Goal: Transaction & Acquisition: Book appointment/travel/reservation

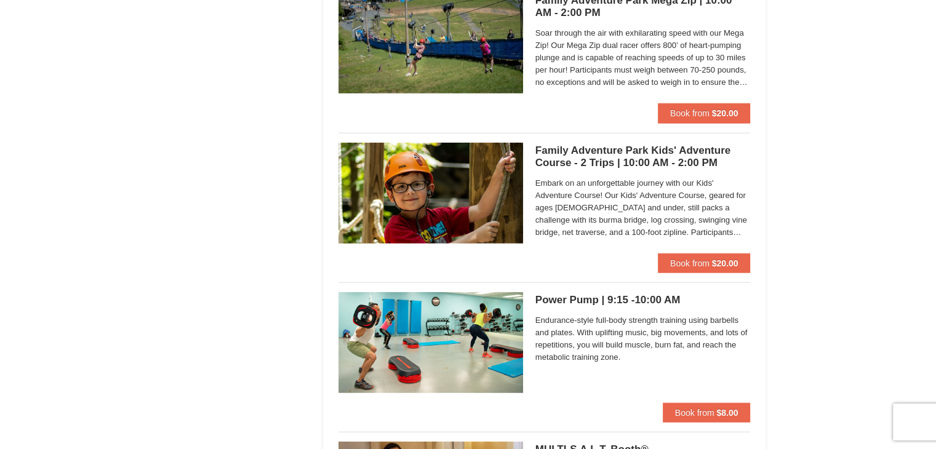
scroll to position [3138, 0]
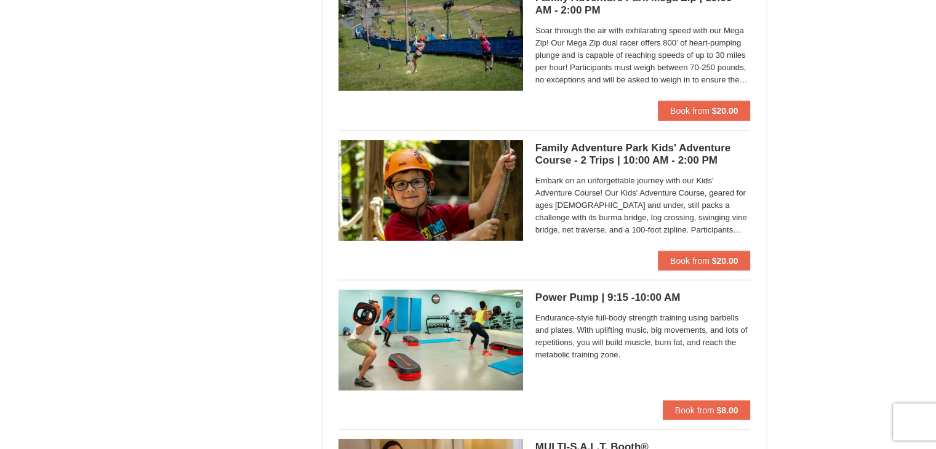
click at [620, 158] on h5 "Family Adventure Park Kids' Adventure Course - 2 Trips | 10:00 AM - 2:00 PM Mas…" at bounding box center [642, 154] width 215 height 25
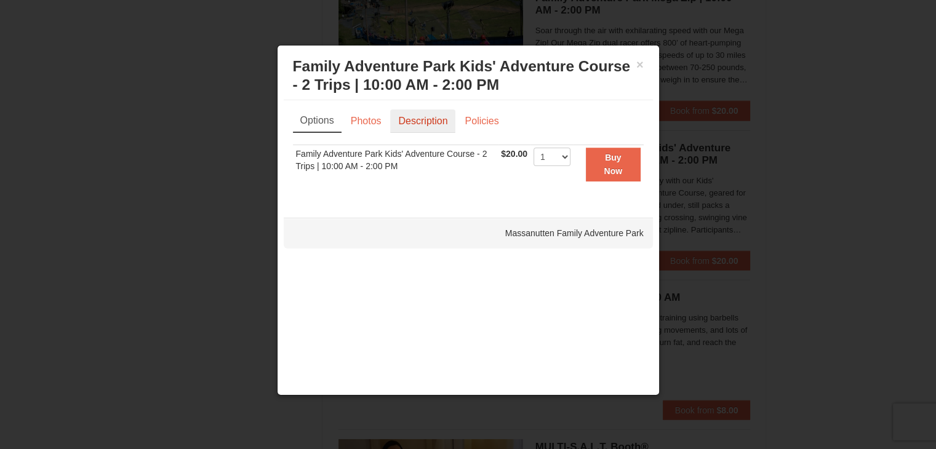
click at [410, 125] on link "Description" at bounding box center [422, 121] width 65 height 23
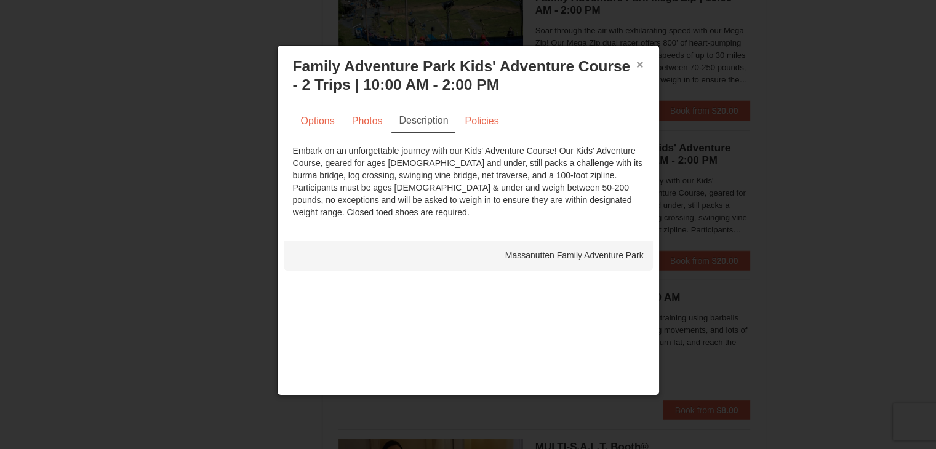
click at [638, 63] on button "×" at bounding box center [639, 64] width 7 height 12
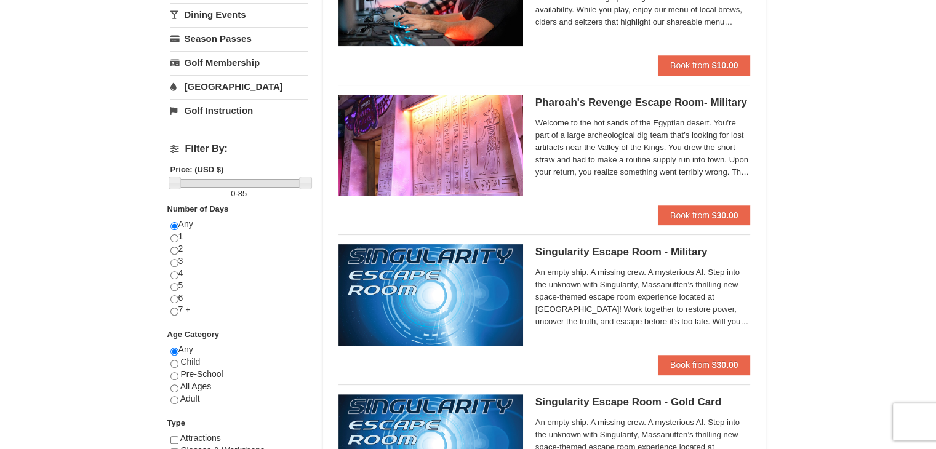
scroll to position [369, 0]
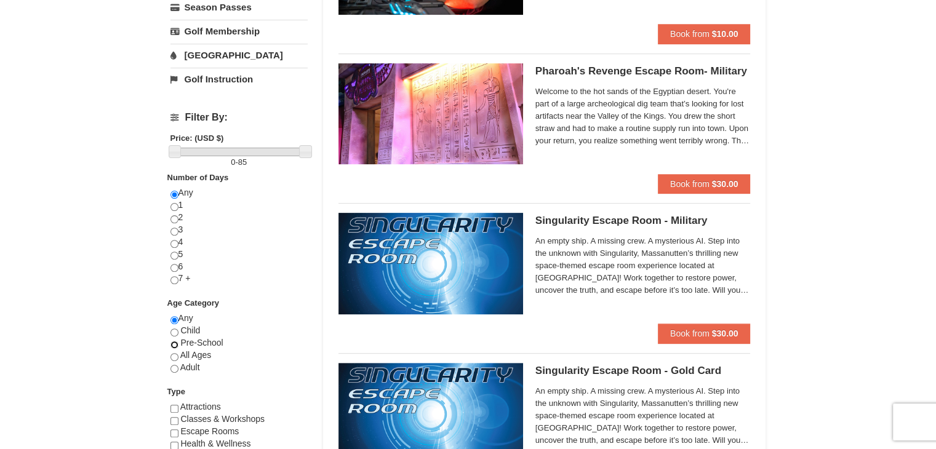
click at [172, 342] on input "radio" at bounding box center [174, 345] width 8 height 8
radio input "true"
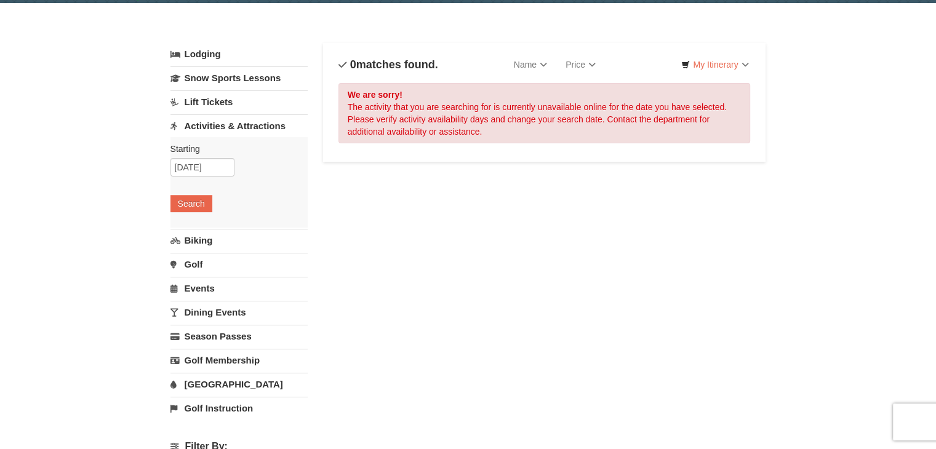
scroll to position [62, 0]
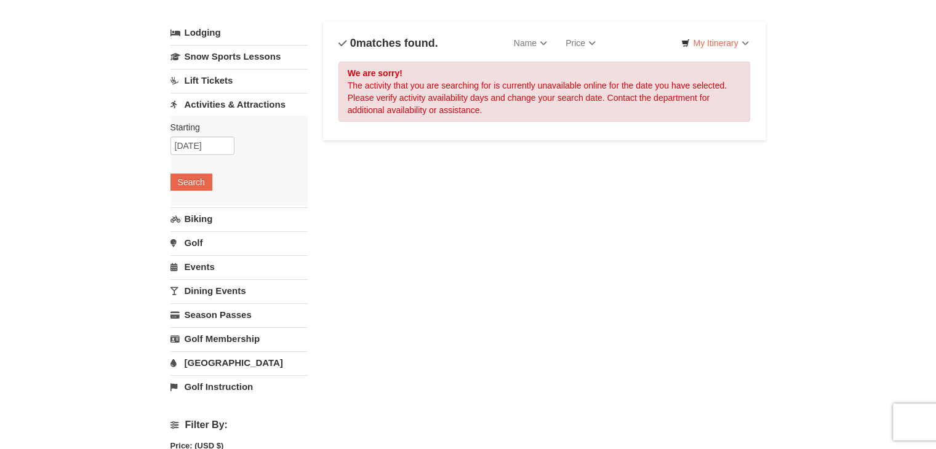
click at [201, 219] on link "Biking" at bounding box center [238, 218] width 137 height 23
click at [199, 207] on button "Search" at bounding box center [191, 205] width 42 height 17
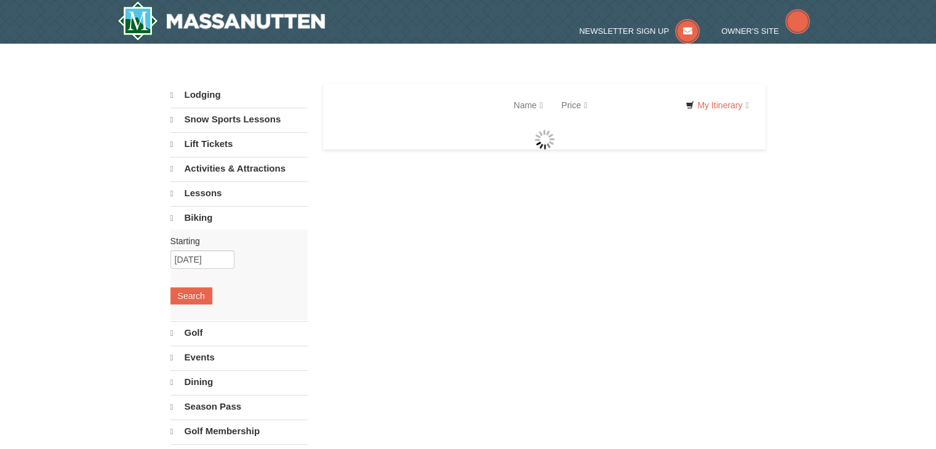
select select "9"
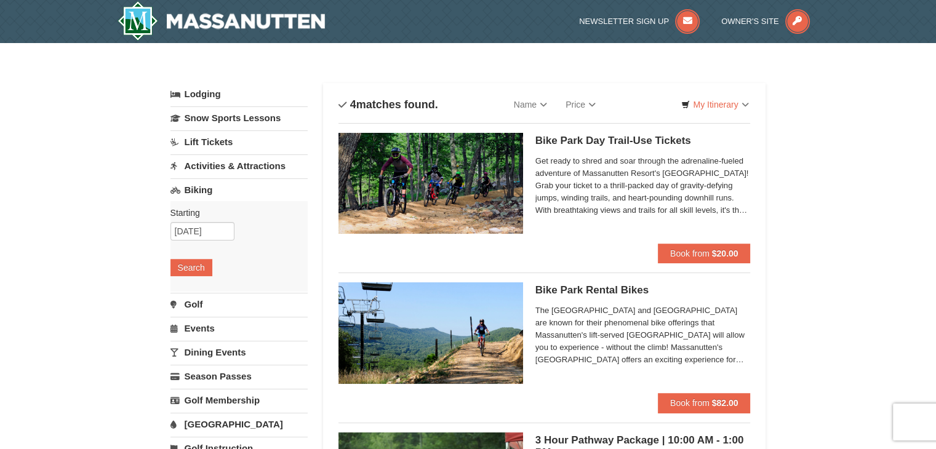
click at [573, 175] on span "Get ready to shred and soar through the adrenaline-fueled adventure of Massanut…" at bounding box center [642, 186] width 215 height 62
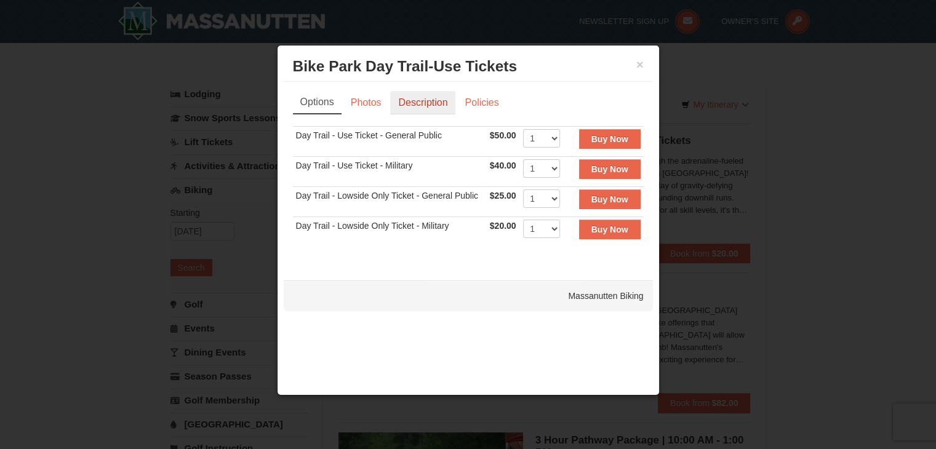
click at [426, 104] on link "Description" at bounding box center [422, 102] width 65 height 23
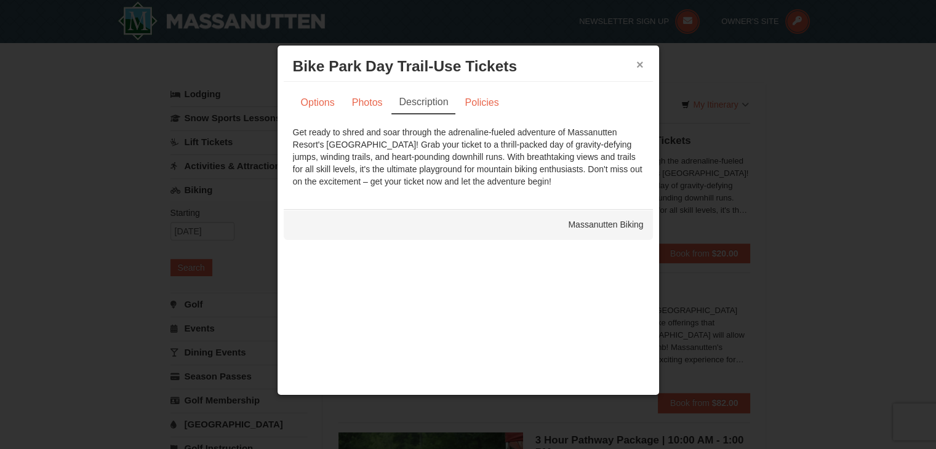
click at [637, 63] on button "×" at bounding box center [639, 64] width 7 height 12
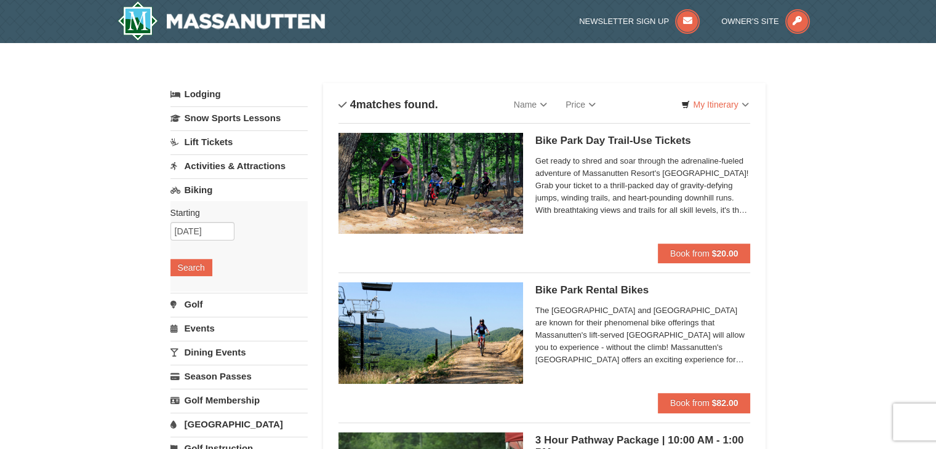
click at [229, 185] on link "Biking" at bounding box center [238, 189] width 137 height 23
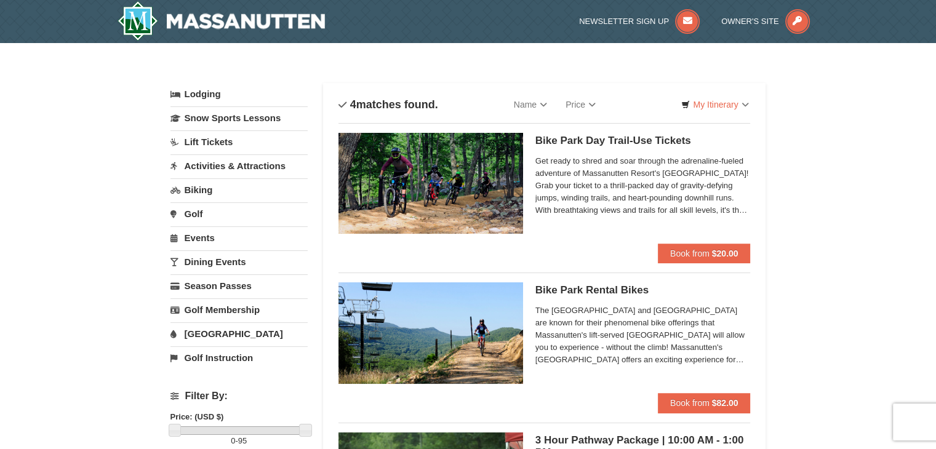
click at [192, 212] on link "Golf" at bounding box center [238, 213] width 137 height 23
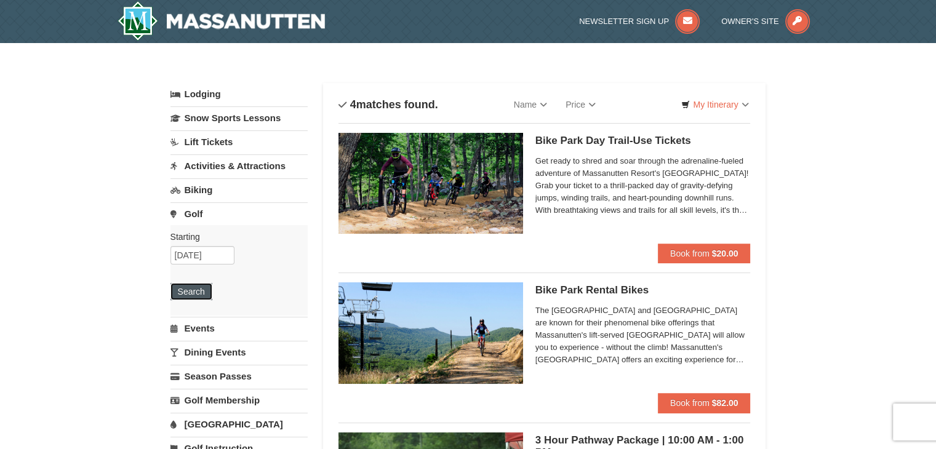
click at [201, 286] on button "Search" at bounding box center [191, 291] width 42 height 17
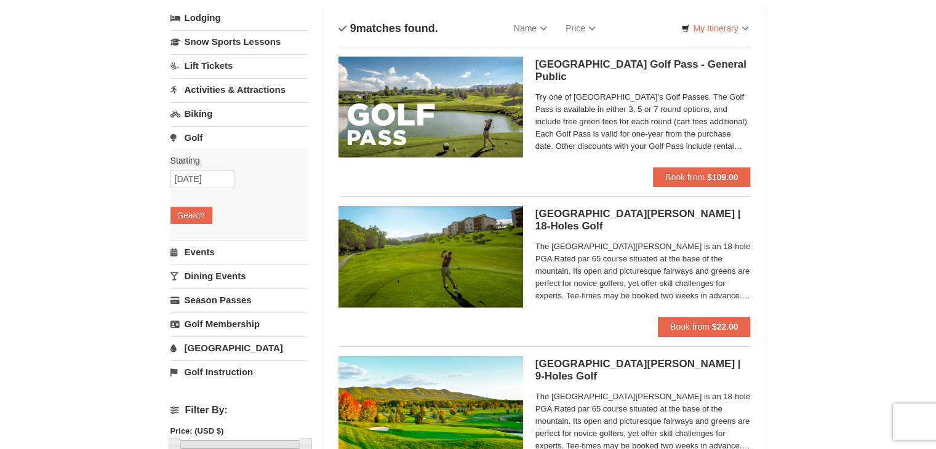
scroll to position [62, 0]
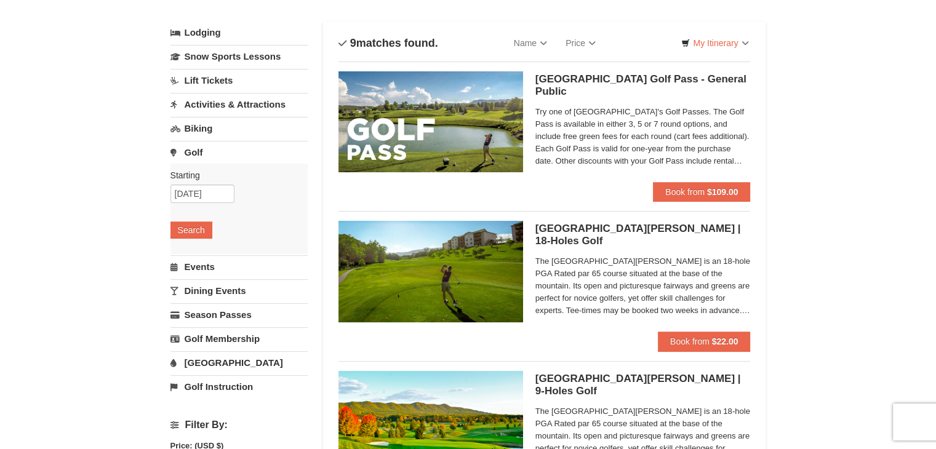
click at [215, 76] on link "Lift Tickets" at bounding box center [238, 80] width 137 height 23
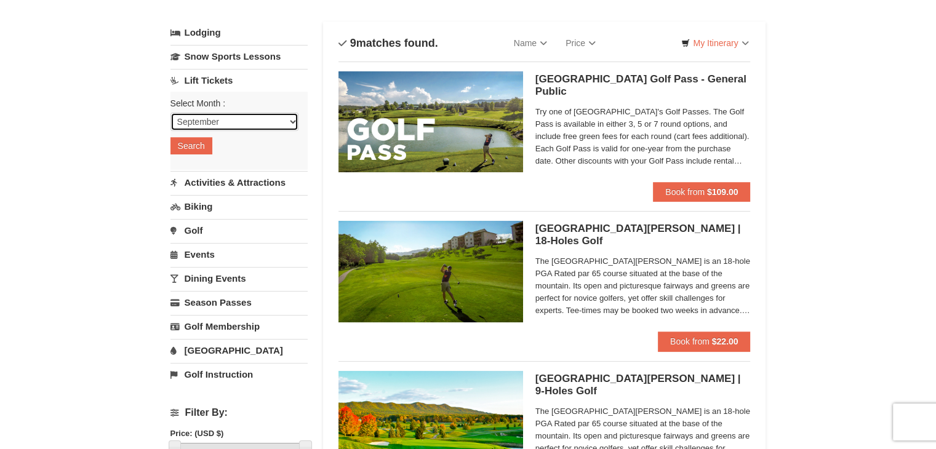
click at [199, 119] on select "September October November December January February March April May June July …" at bounding box center [234, 122] width 128 height 18
click at [170, 113] on select "September October November December January February March April May June July …" at bounding box center [234, 122] width 128 height 18
click at [210, 124] on select "September October November December January February March April May June July …" at bounding box center [234, 122] width 128 height 18
select select "11"
click at [170, 113] on select "September October November December January February March April May June July …" at bounding box center [234, 122] width 128 height 18
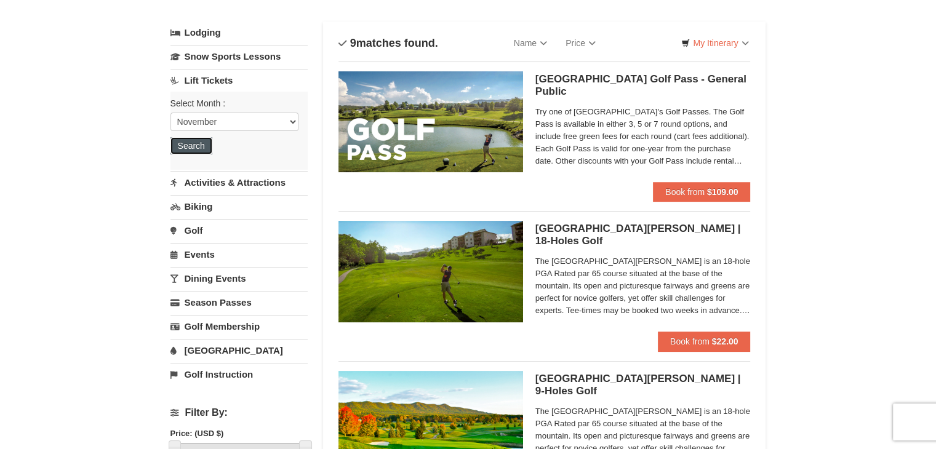
click at [196, 146] on button "Search" at bounding box center [191, 145] width 42 height 17
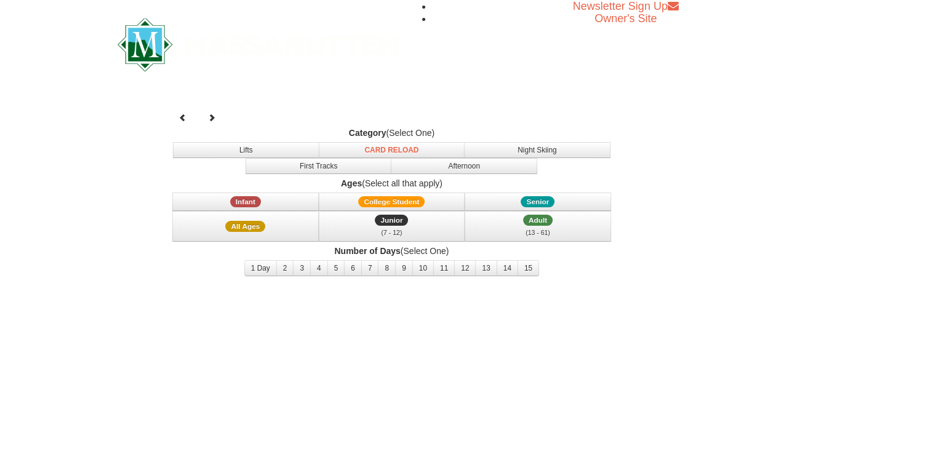
select select "11"
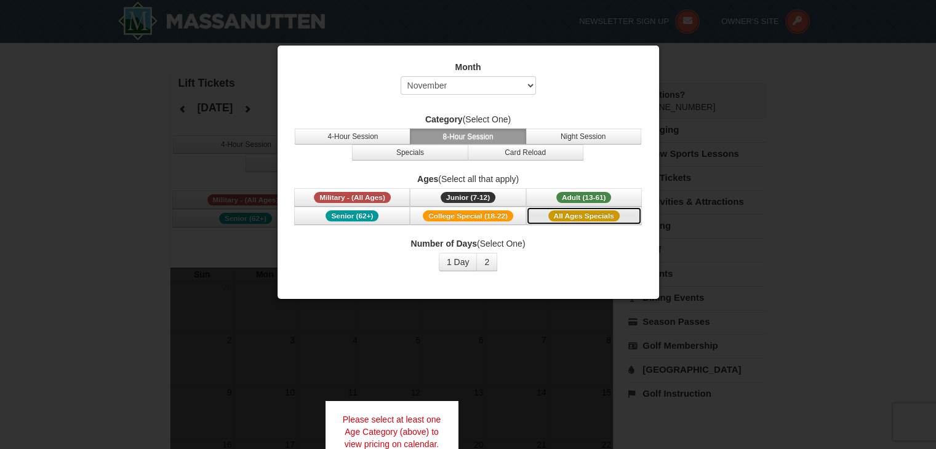
click at [583, 213] on span "All Ages Specials" at bounding box center [583, 215] width 71 height 11
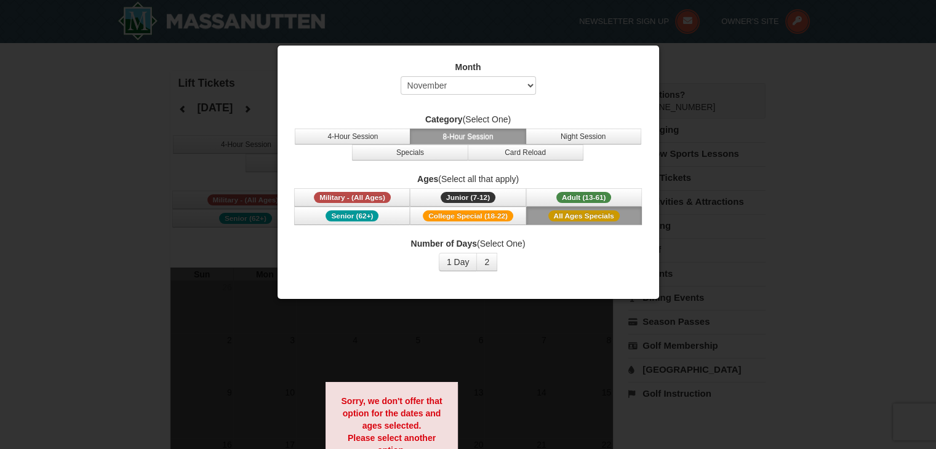
click at [510, 59] on div "Month Select September October November December January February March April M…" at bounding box center [468, 166] width 369 height 229
click at [473, 321] on div at bounding box center [468, 224] width 936 height 449
click at [572, 237] on label "Number of Days (Select One)" at bounding box center [468, 243] width 351 height 12
click at [508, 149] on button "Card Reload" at bounding box center [526, 153] width 116 height 16
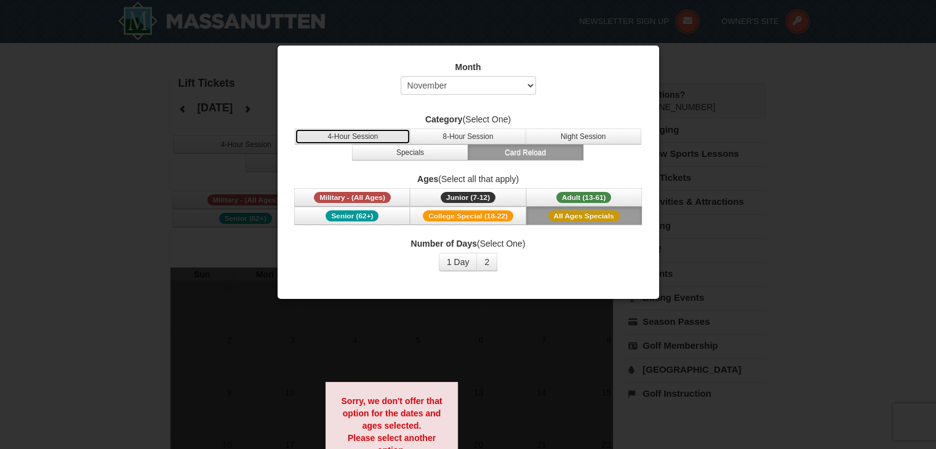
click at [354, 141] on button "4-Hour Session" at bounding box center [353, 137] width 116 height 16
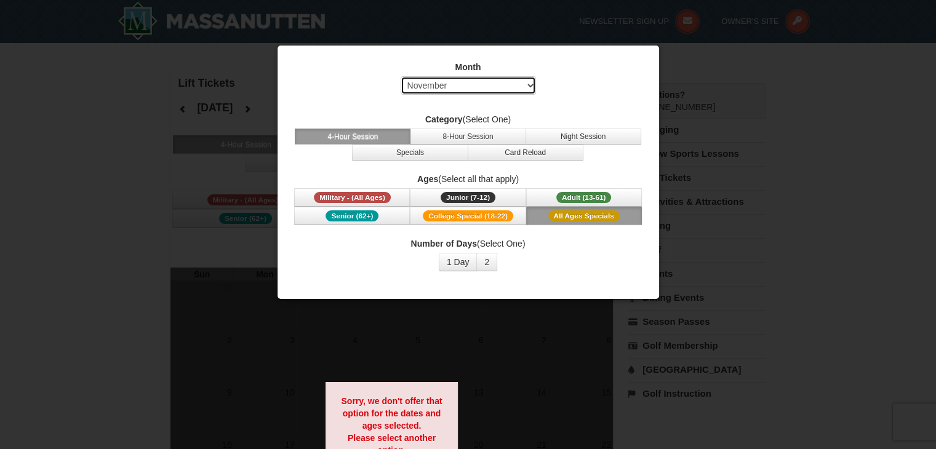
click at [453, 94] on select "Select September October November December January February March April May Jun…" at bounding box center [468, 85] width 135 height 18
click at [333, 66] on label "Month" at bounding box center [468, 67] width 351 height 12
click at [649, 9] on div at bounding box center [468, 224] width 936 height 449
drag, startPoint x: 301, startPoint y: 302, endPoint x: 321, endPoint y: 319, distance: 25.3
click at [315, 316] on div at bounding box center [468, 224] width 936 height 449
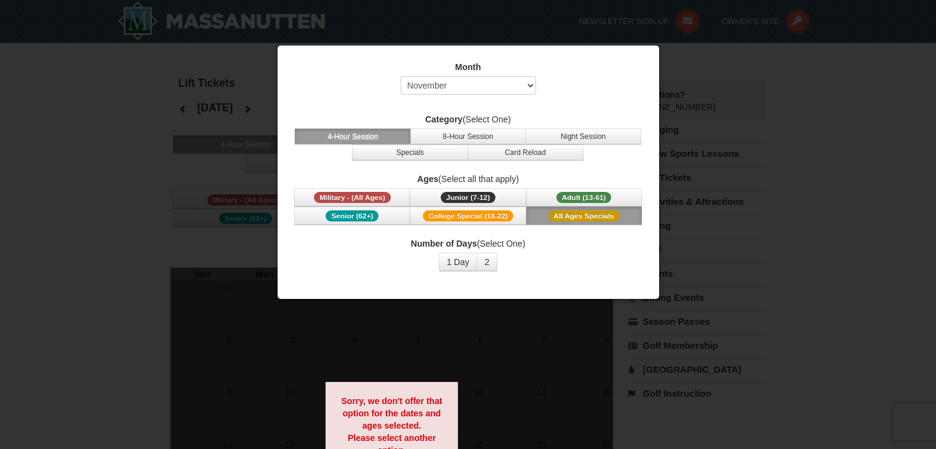
drag, startPoint x: 379, startPoint y: 346, endPoint x: 499, endPoint y: 380, distance: 124.6
click at [380, 346] on div at bounding box center [468, 224] width 936 height 449
click at [690, 66] on div at bounding box center [468, 224] width 936 height 449
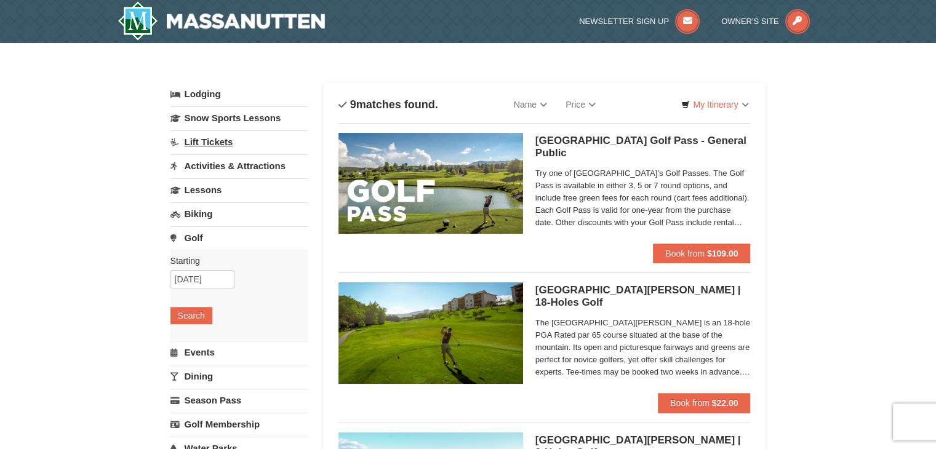
select select "9"
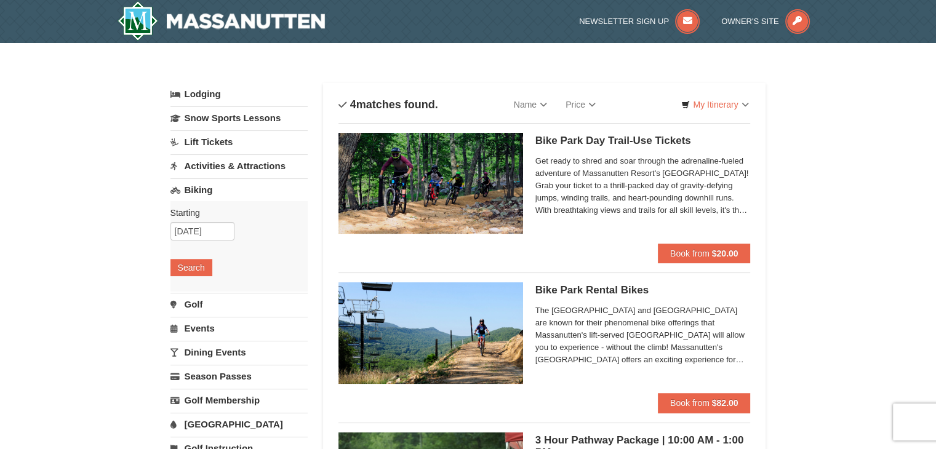
click at [202, 165] on link "Activities & Attractions" at bounding box center [238, 165] width 137 height 23
click at [184, 247] on button "Search" at bounding box center [191, 243] width 42 height 17
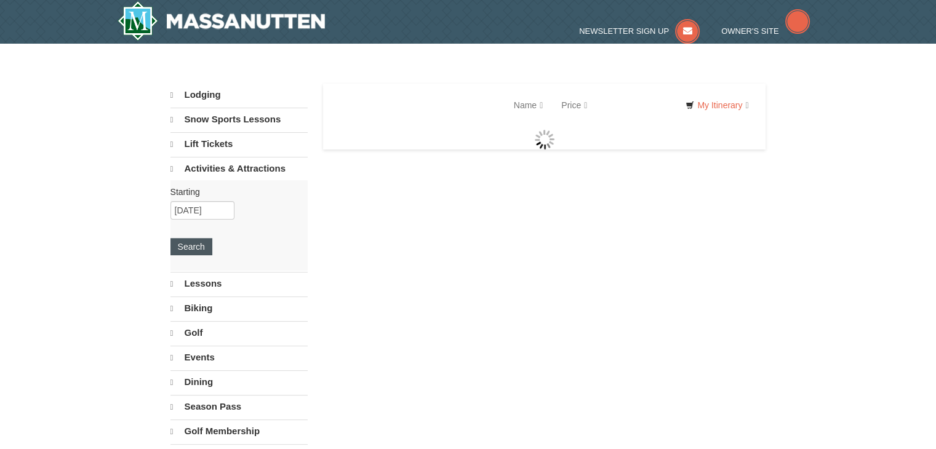
select select "9"
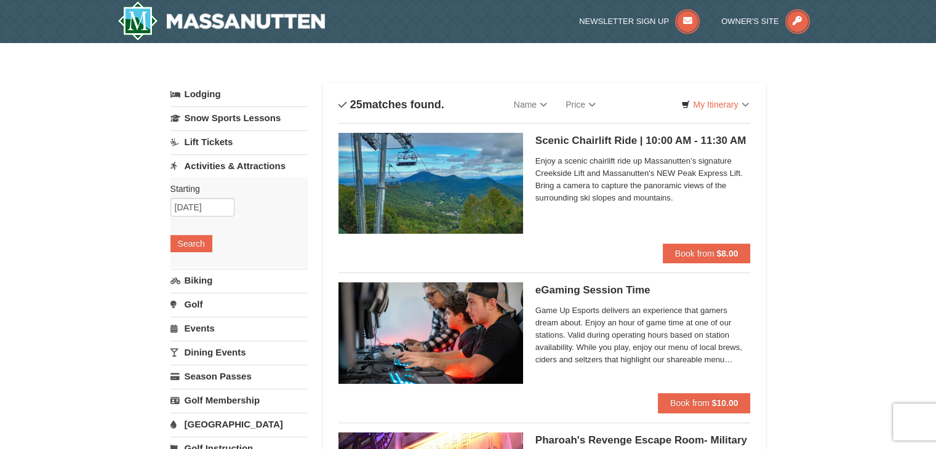
click at [611, 163] on span "Enjoy a scenic chairlift ride up Massanutten’s signature Creekside Lift and Mas…" at bounding box center [642, 179] width 215 height 49
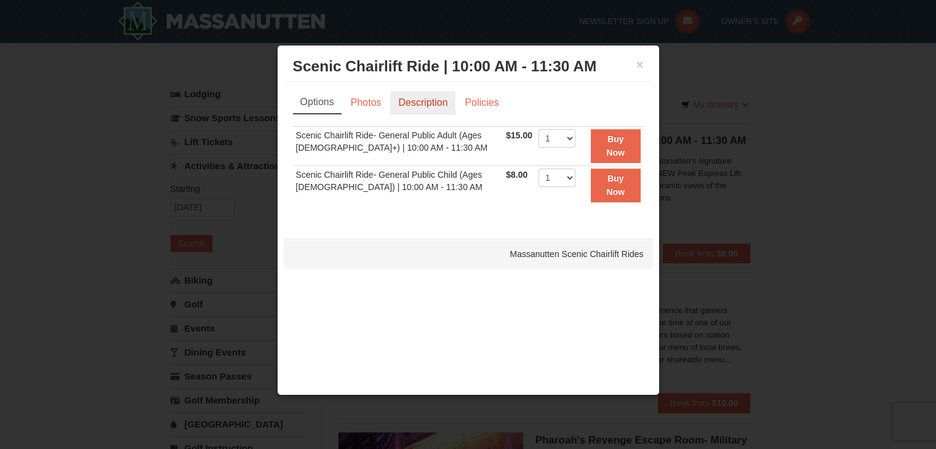
click at [409, 104] on link "Description" at bounding box center [422, 102] width 65 height 23
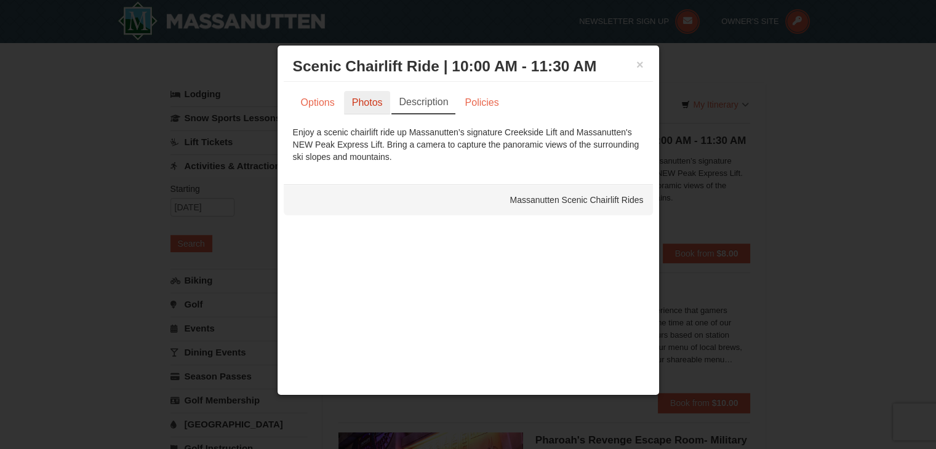
click at [361, 103] on link "Photos" at bounding box center [367, 102] width 47 height 23
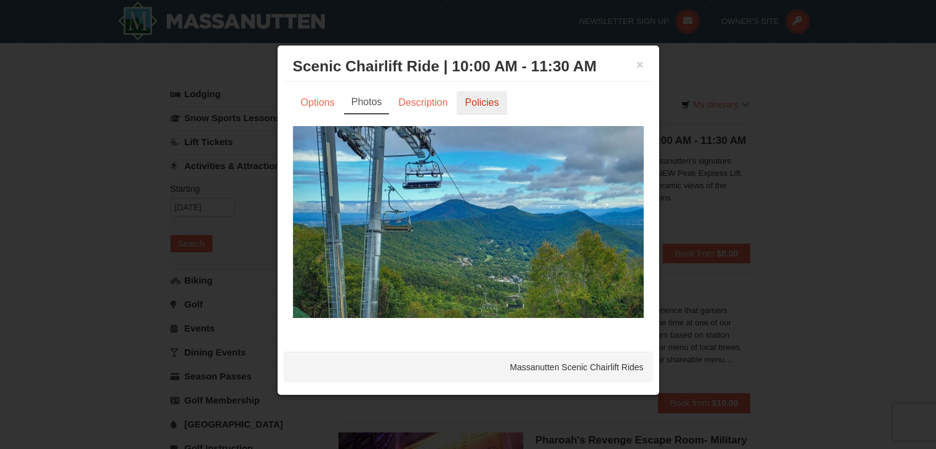
click at [490, 109] on link "Policies" at bounding box center [481, 102] width 50 height 23
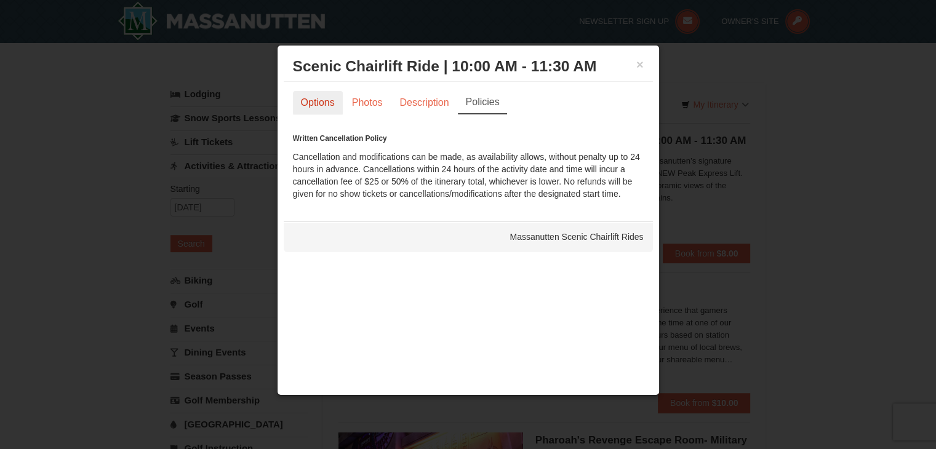
click at [332, 106] on link "Options" at bounding box center [318, 102] width 50 height 23
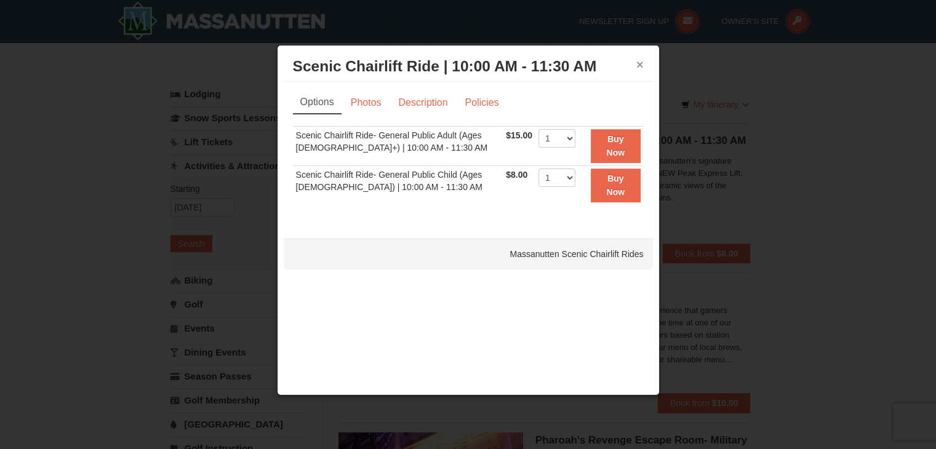
click at [636, 62] on button "×" at bounding box center [639, 64] width 7 height 12
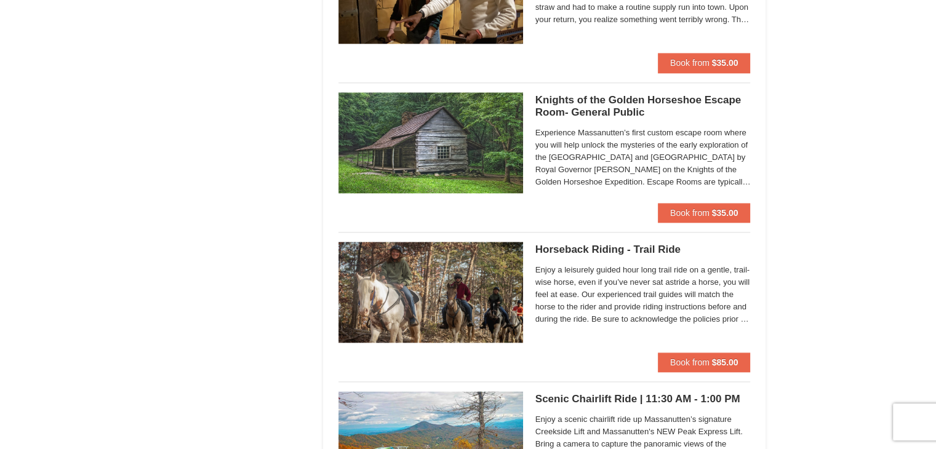
scroll to position [1417, 0]
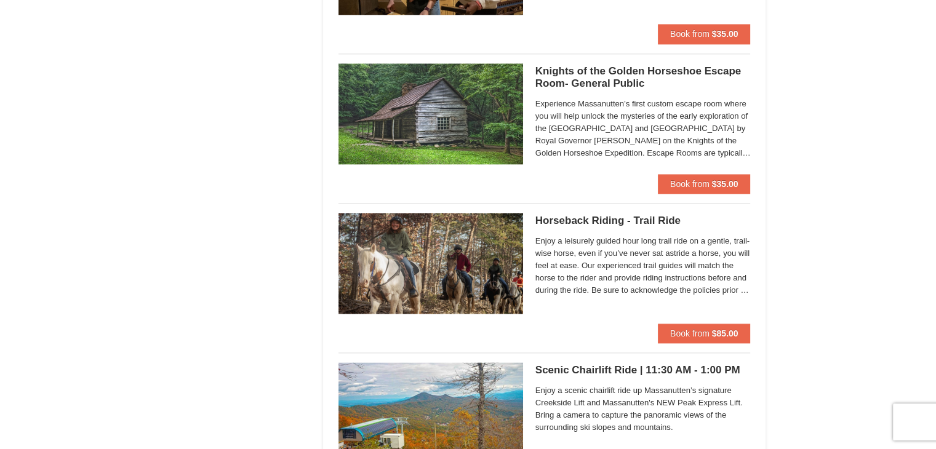
click at [576, 253] on span "Enjoy a leisurely guided hour long trail ride on a gentle, trail-wise horse, ev…" at bounding box center [642, 266] width 215 height 62
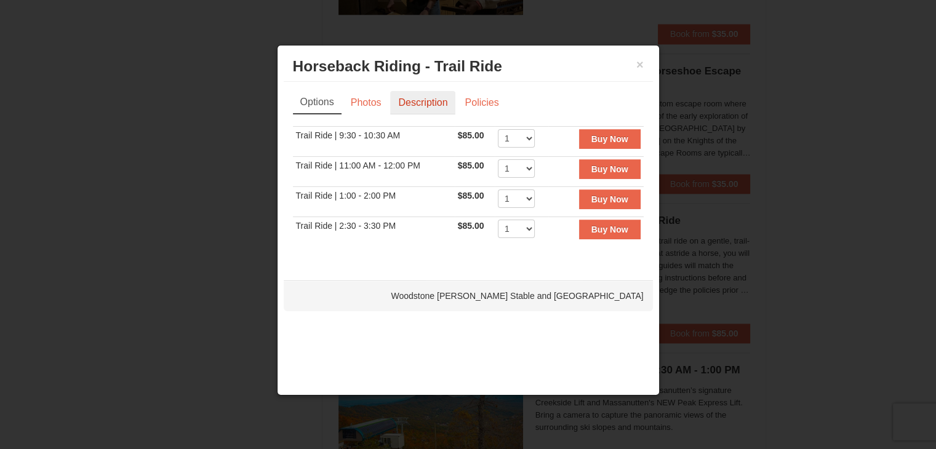
click at [436, 99] on link "Description" at bounding box center [422, 102] width 65 height 23
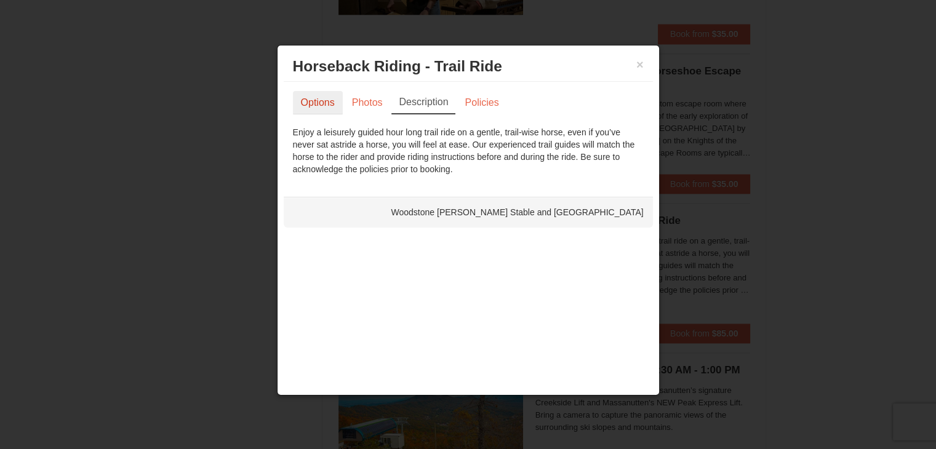
click at [329, 106] on link "Options" at bounding box center [318, 102] width 50 height 23
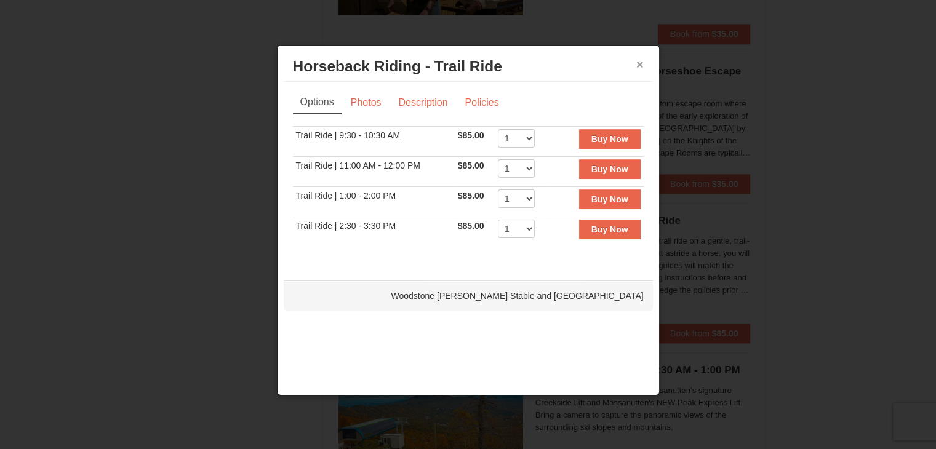
click at [640, 62] on button "×" at bounding box center [639, 64] width 7 height 12
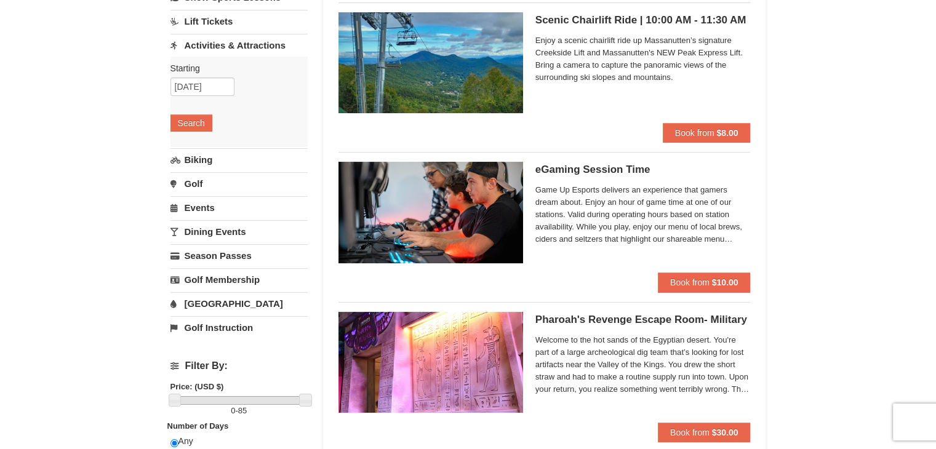
scroll to position [123, 0]
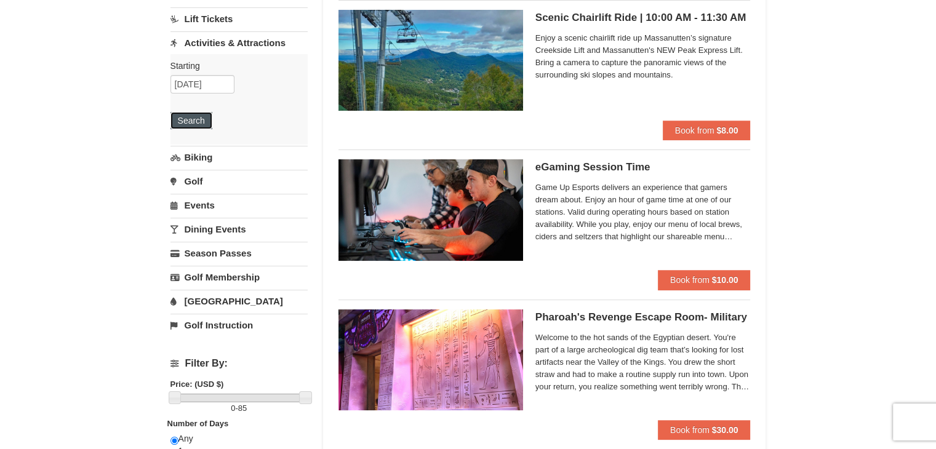
click at [205, 118] on button "Search" at bounding box center [191, 120] width 42 height 17
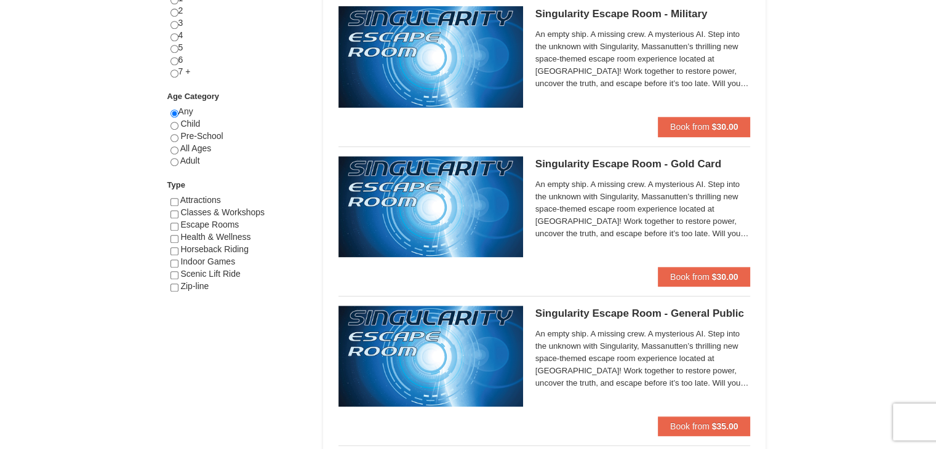
scroll to position [615, 0]
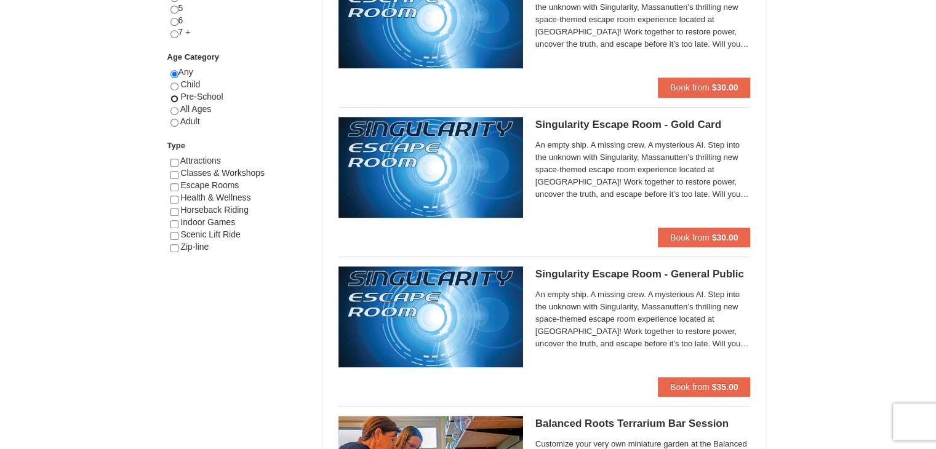
click at [174, 97] on input "radio" at bounding box center [174, 99] width 8 height 8
radio input "true"
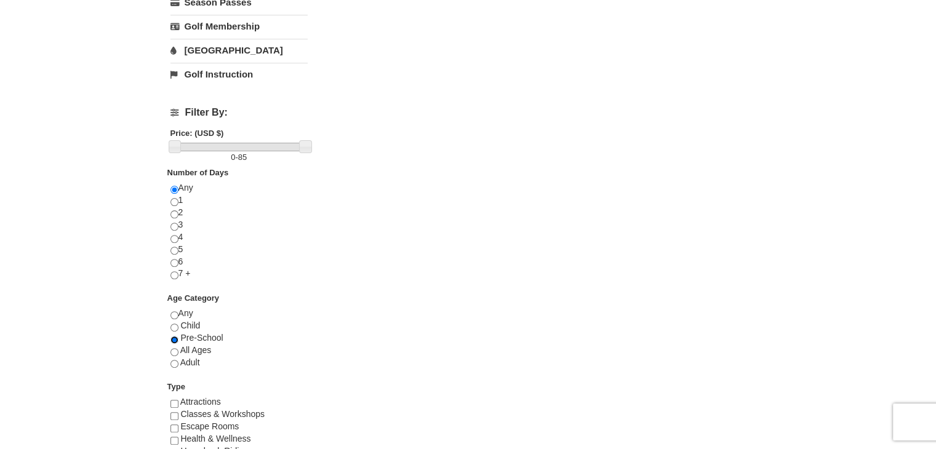
scroll to position [554, 0]
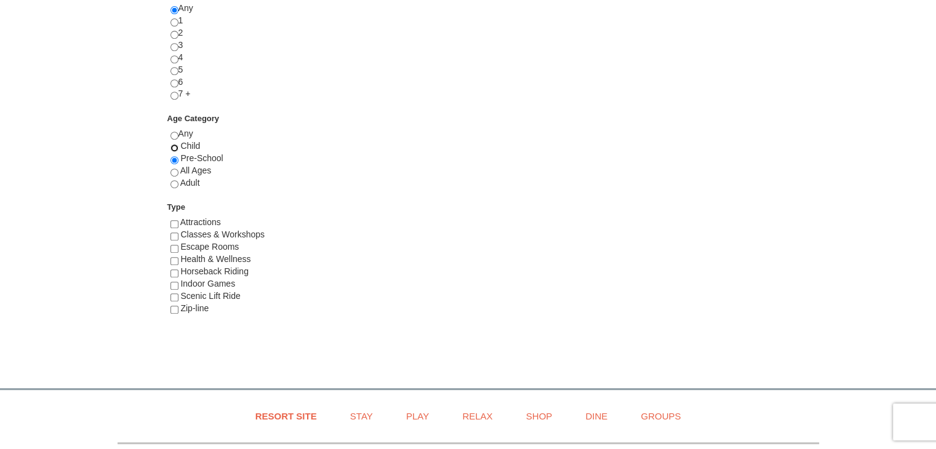
click at [174, 146] on input "radio" at bounding box center [174, 148] width 8 height 8
radio input "true"
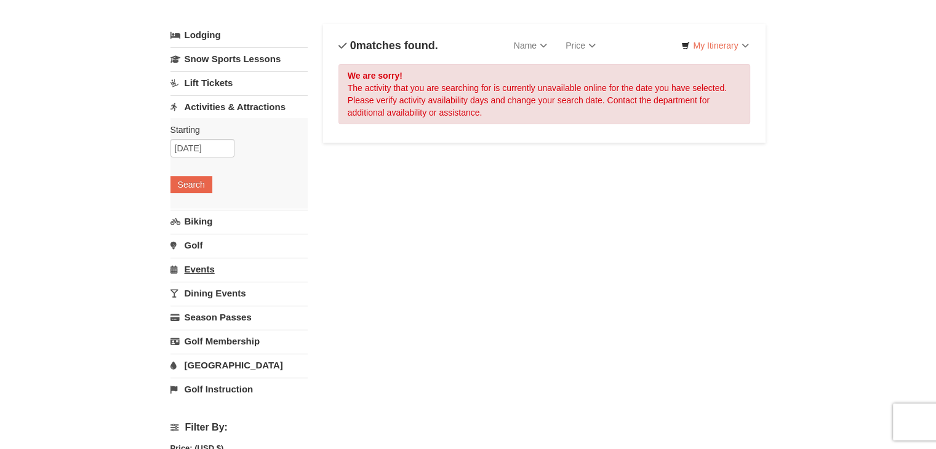
scroll to position [0, 0]
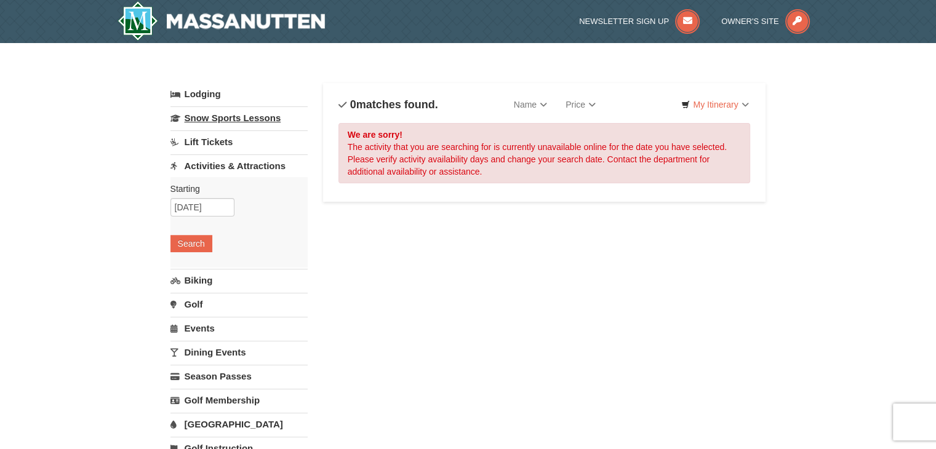
click at [261, 118] on link "Snow Sports Lessons" at bounding box center [238, 117] width 137 height 23
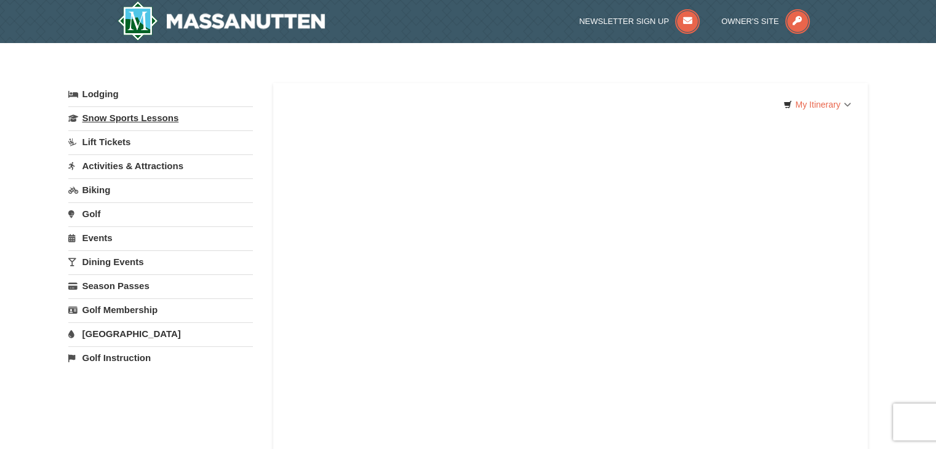
click at [167, 116] on link "Snow Sports Lessons" at bounding box center [160, 117] width 185 height 23
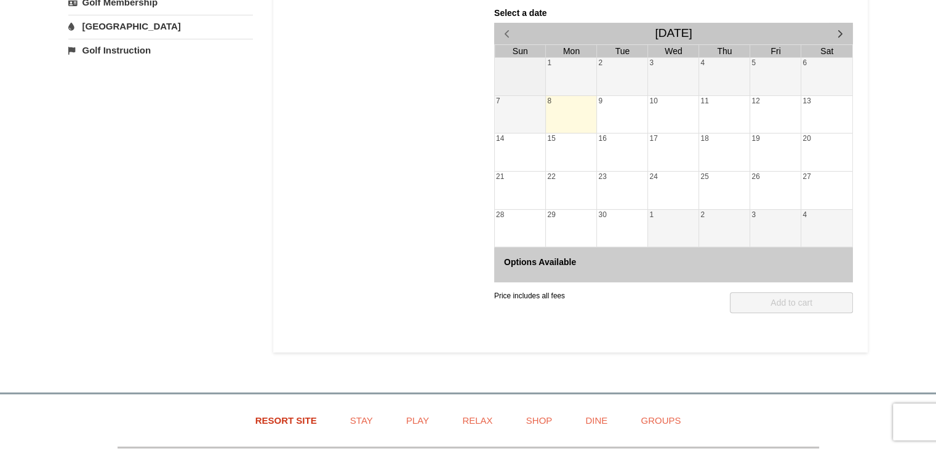
scroll to position [431, 0]
